Goal: Check status

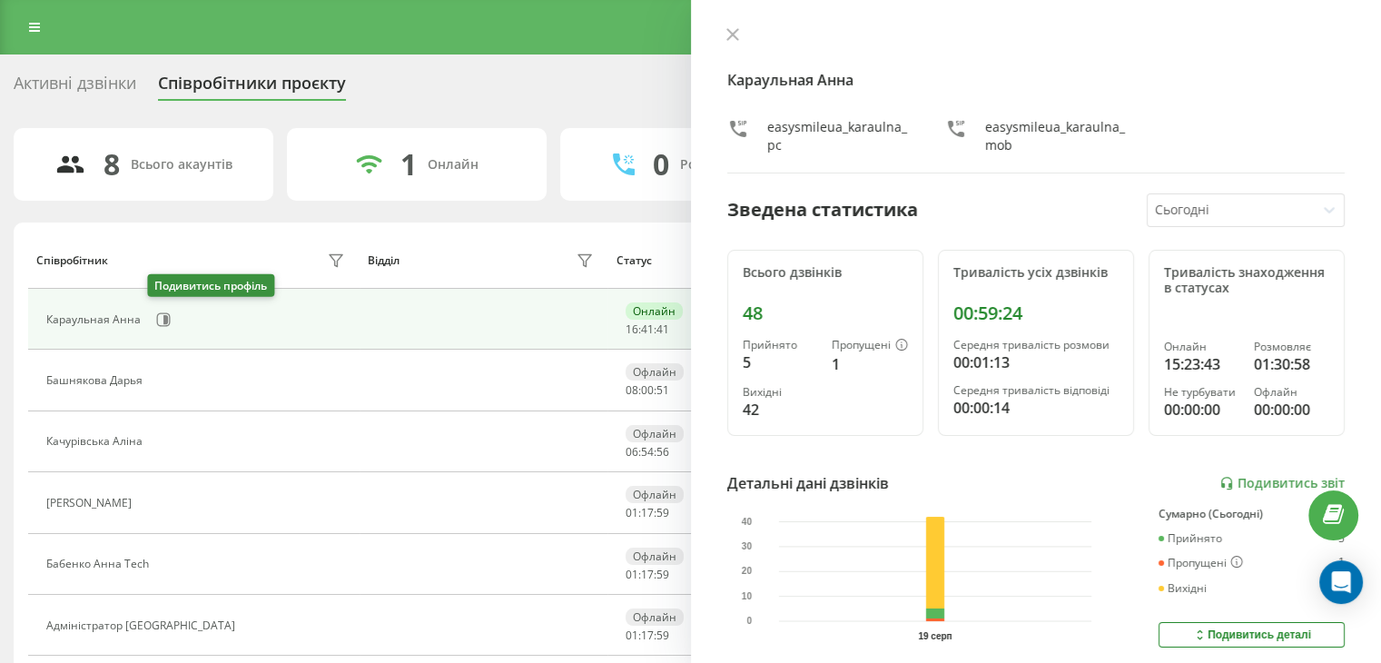
click at [166, 316] on icon at bounding box center [163, 319] width 15 height 15
click at [736, 27] on button at bounding box center [733, 35] width 24 height 17
